Goal: Navigation & Orientation: Understand site structure

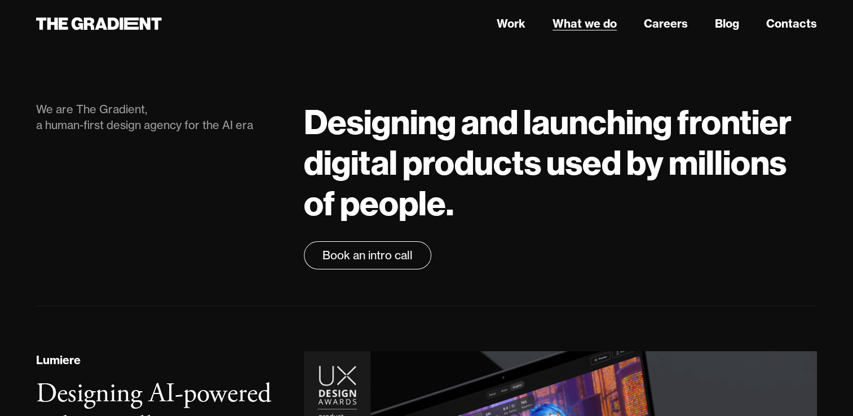
click at [581, 22] on link "What we do" at bounding box center [585, 23] width 64 height 17
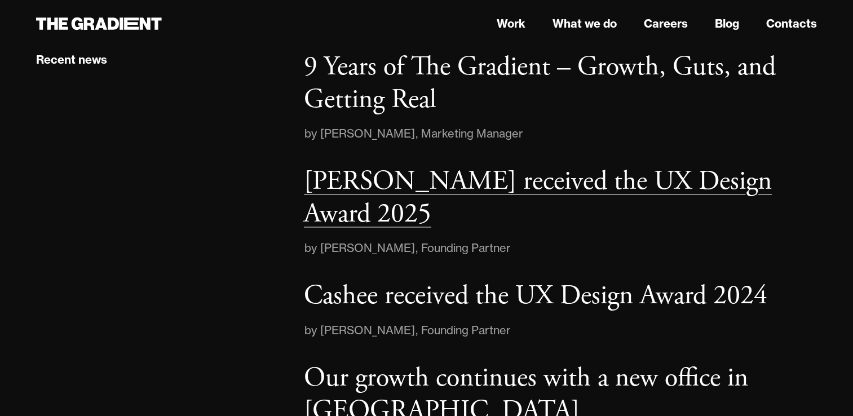
scroll to position [1736, 0]
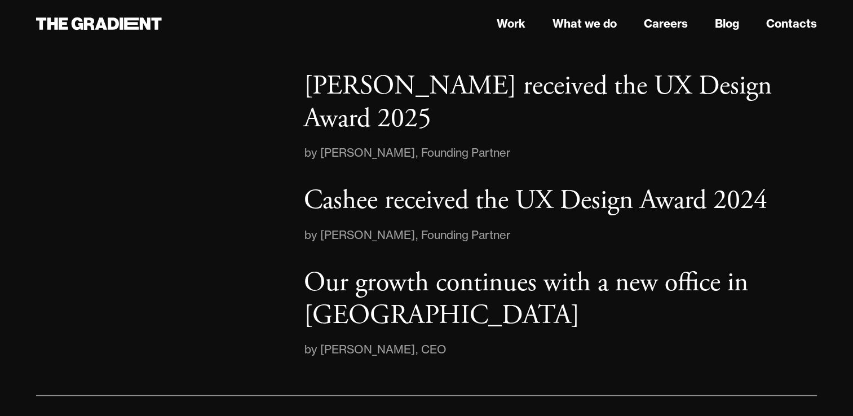
click at [176, 260] on div "Recent news" at bounding box center [159, 156] width 268 height 403
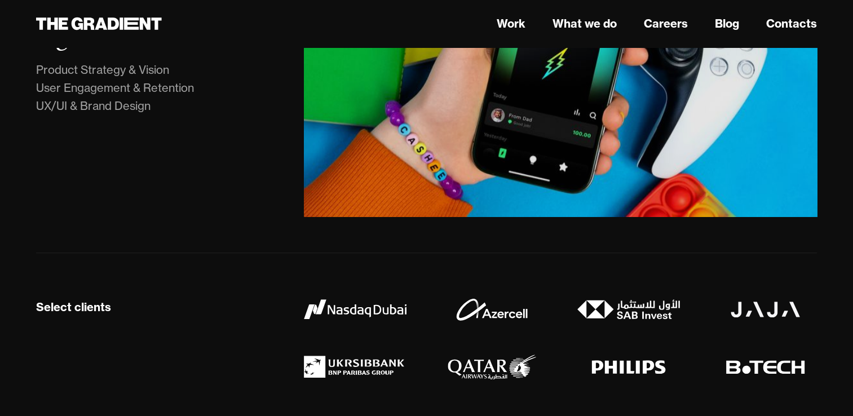
scroll to position [0, 0]
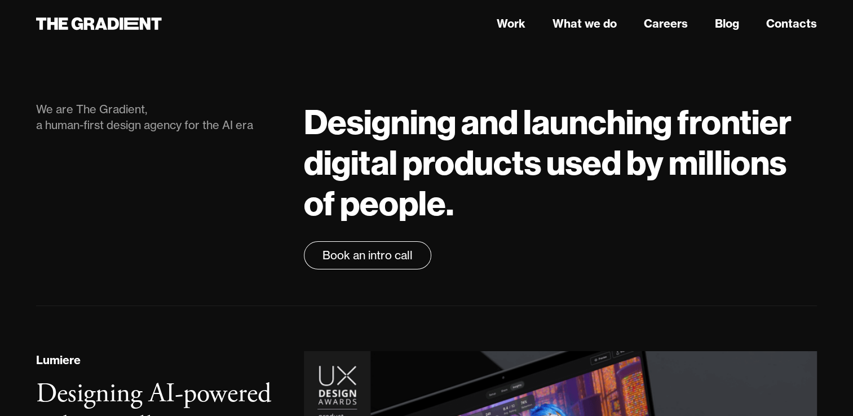
drag, startPoint x: 400, startPoint y: 380, endPoint x: 393, endPoint y: 138, distance: 242.7
click at [502, 19] on link "Work" at bounding box center [511, 23] width 29 height 17
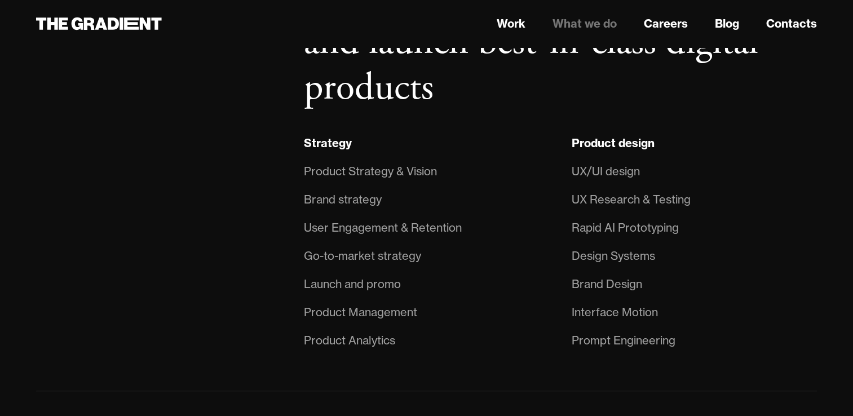
scroll to position [959, 0]
